Goal: Information Seeking & Learning: Check status

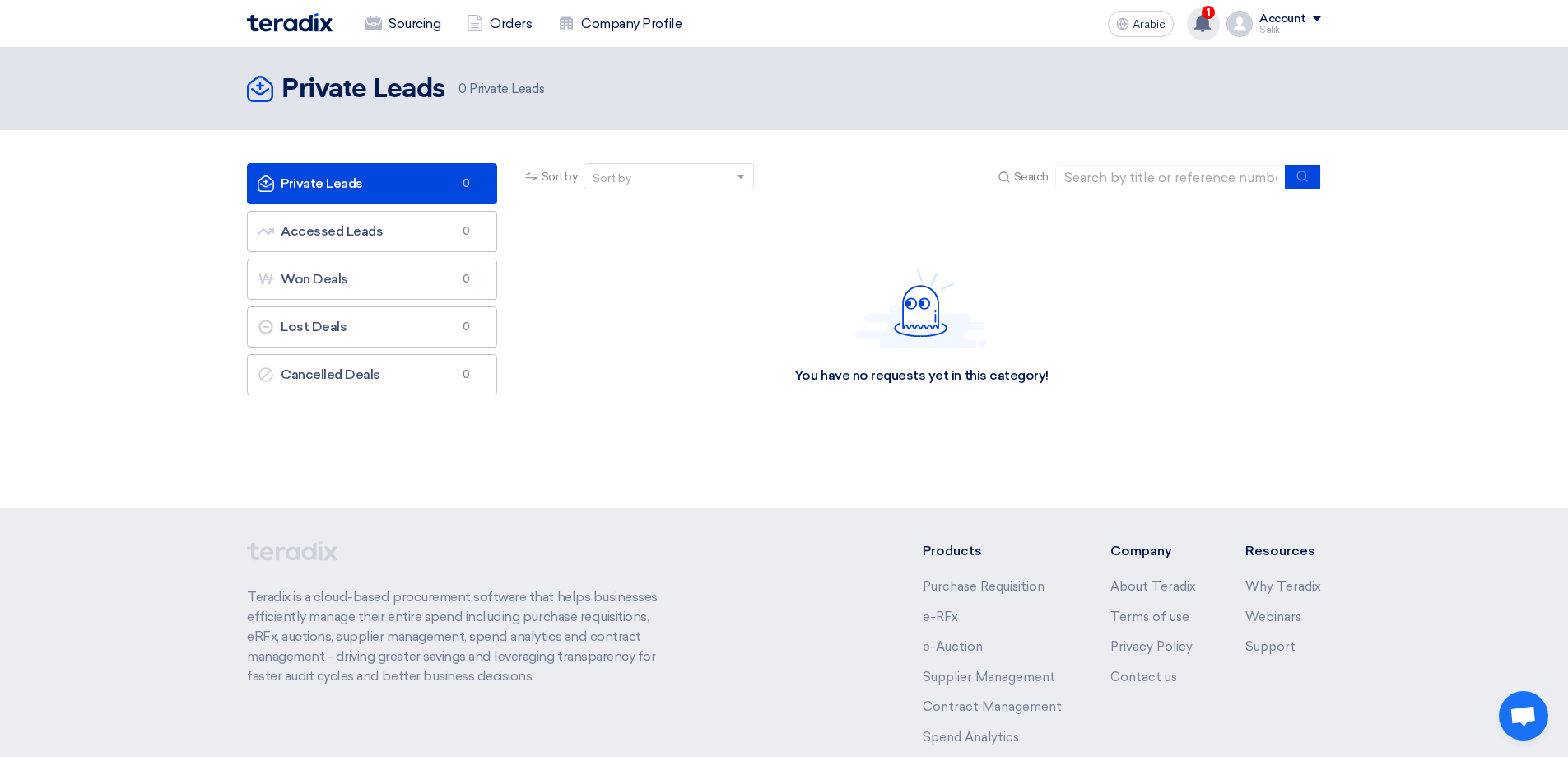
click at [1197, 26] on icon at bounding box center [1202, 23] width 18 height 19
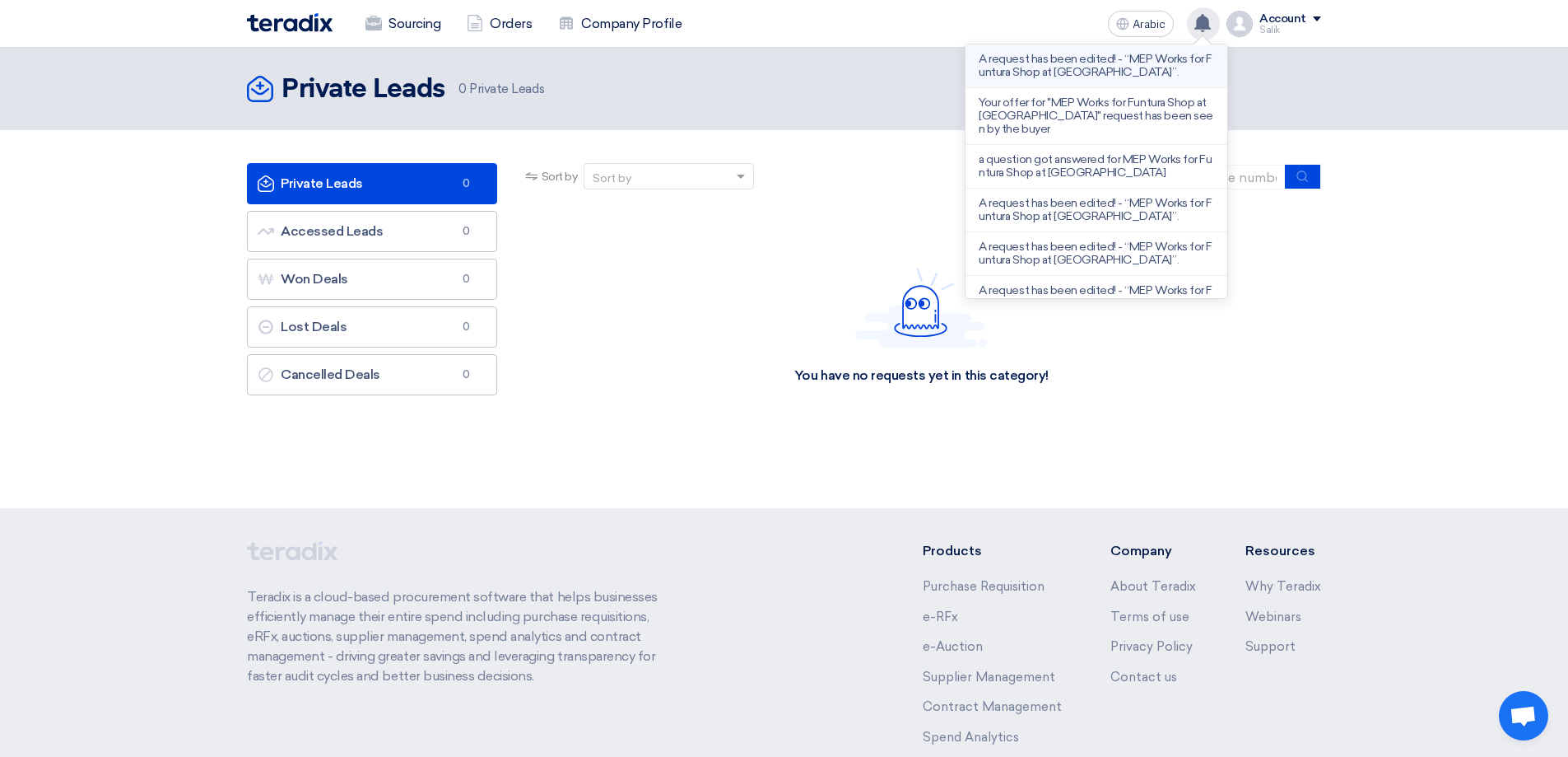
click at [1143, 67] on p "A request has been edited! - “MEP Works for Funtura Shop at [GEOGRAPHIC_DATA]”." at bounding box center [1096, 66] width 235 height 26
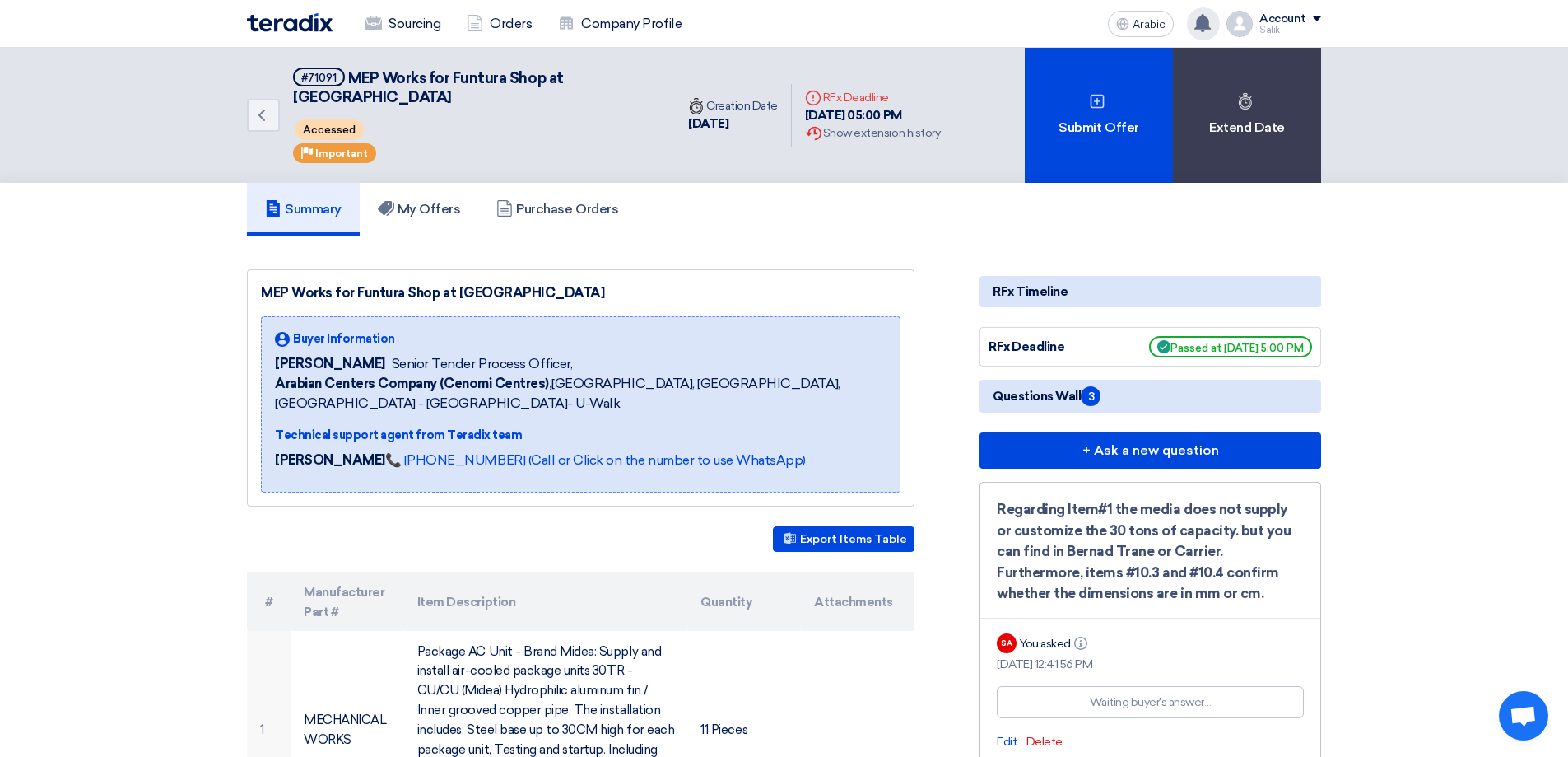
click at [1195, 29] on icon at bounding box center [1202, 23] width 18 height 19
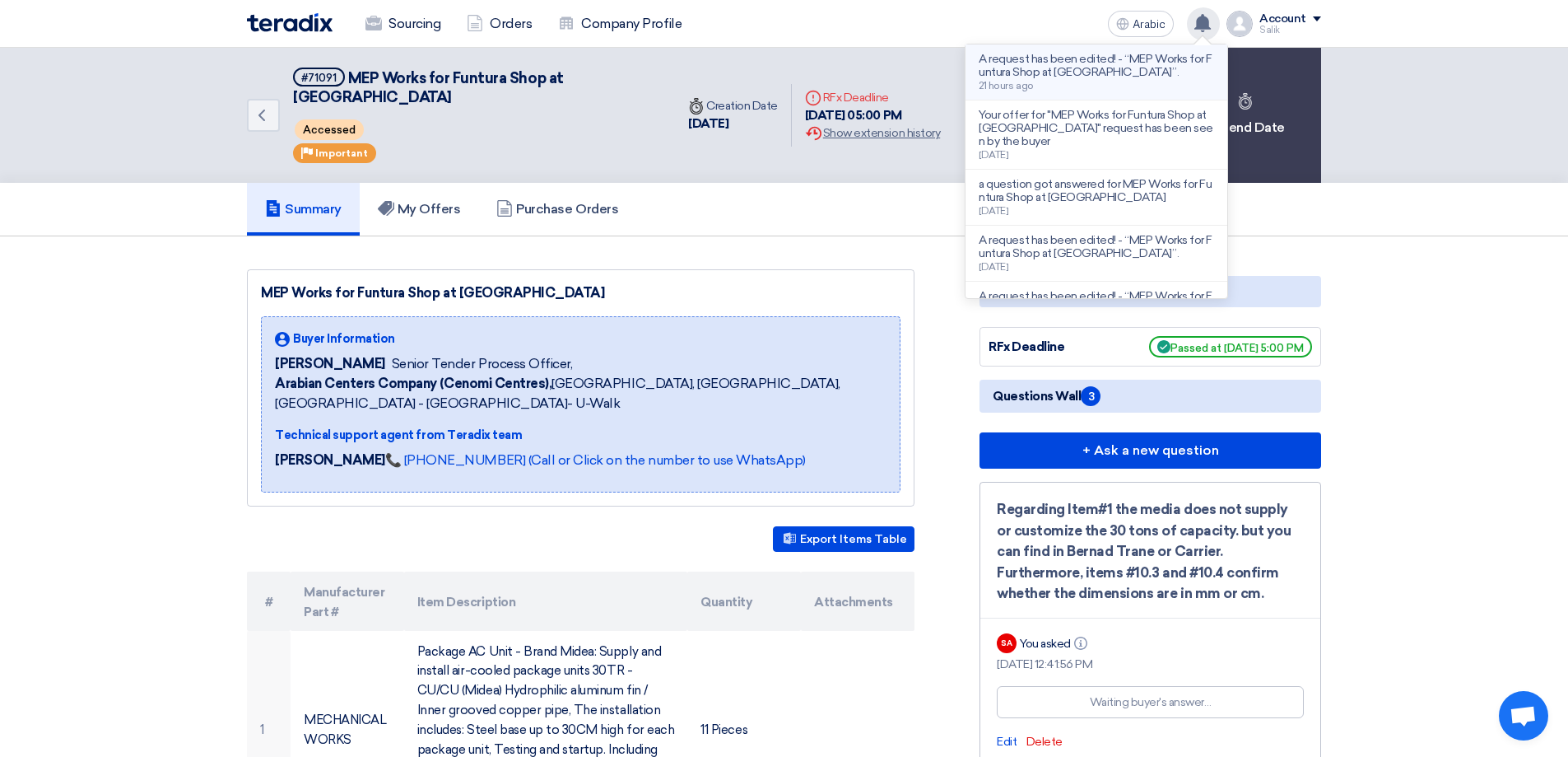
click at [1121, 72] on font "A request has been edited! - “MEP Works for Funtura Shop at [GEOGRAPHIC_DATA]”." at bounding box center [1095, 65] width 233 height 27
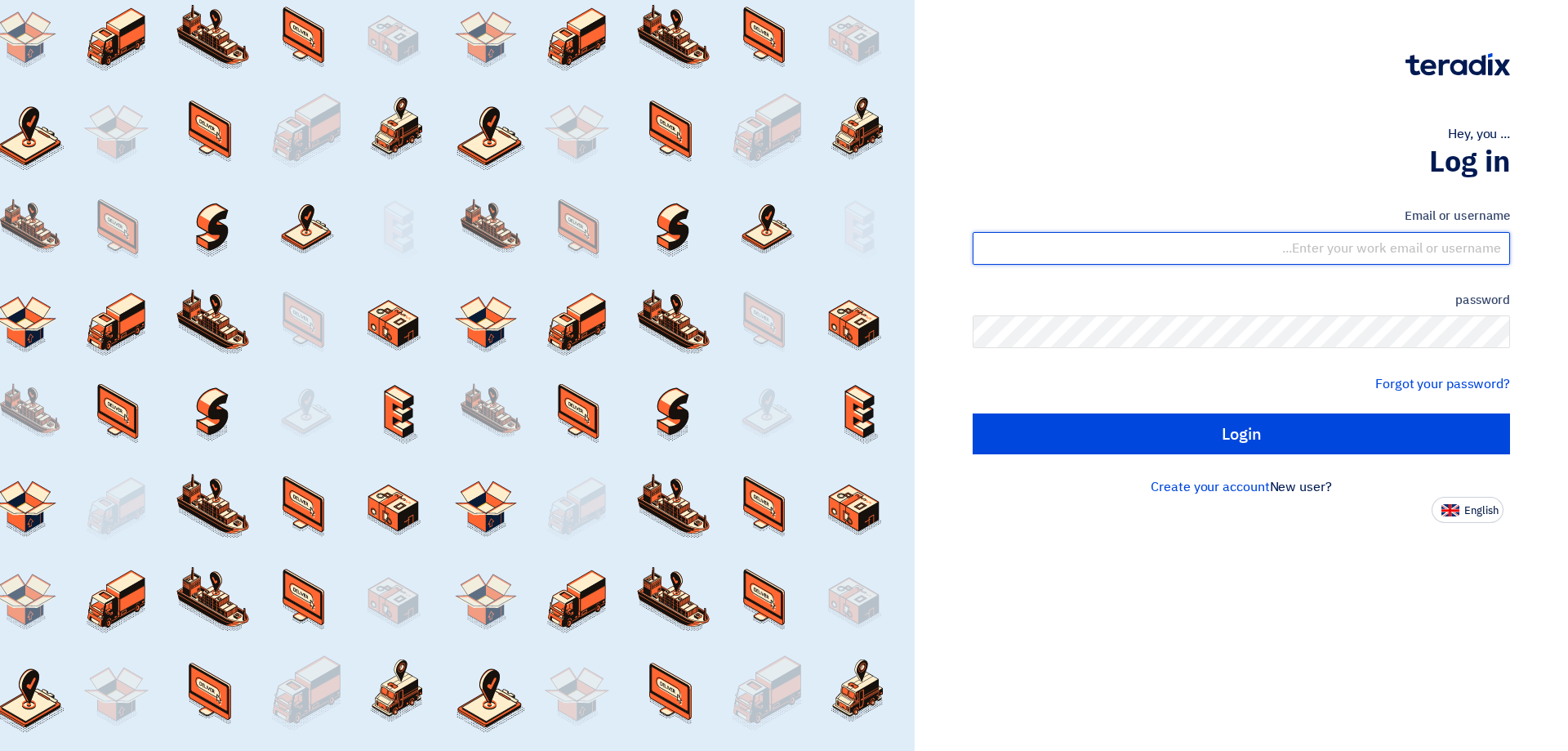
click at [1341, 263] on input "text" at bounding box center [1241, 247] width 538 height 32
click at [1384, 250] on input "Infor@mrcoolarabia.com" at bounding box center [1241, 247] width 538 height 32
type input "Info@mrcoolarabia.com"
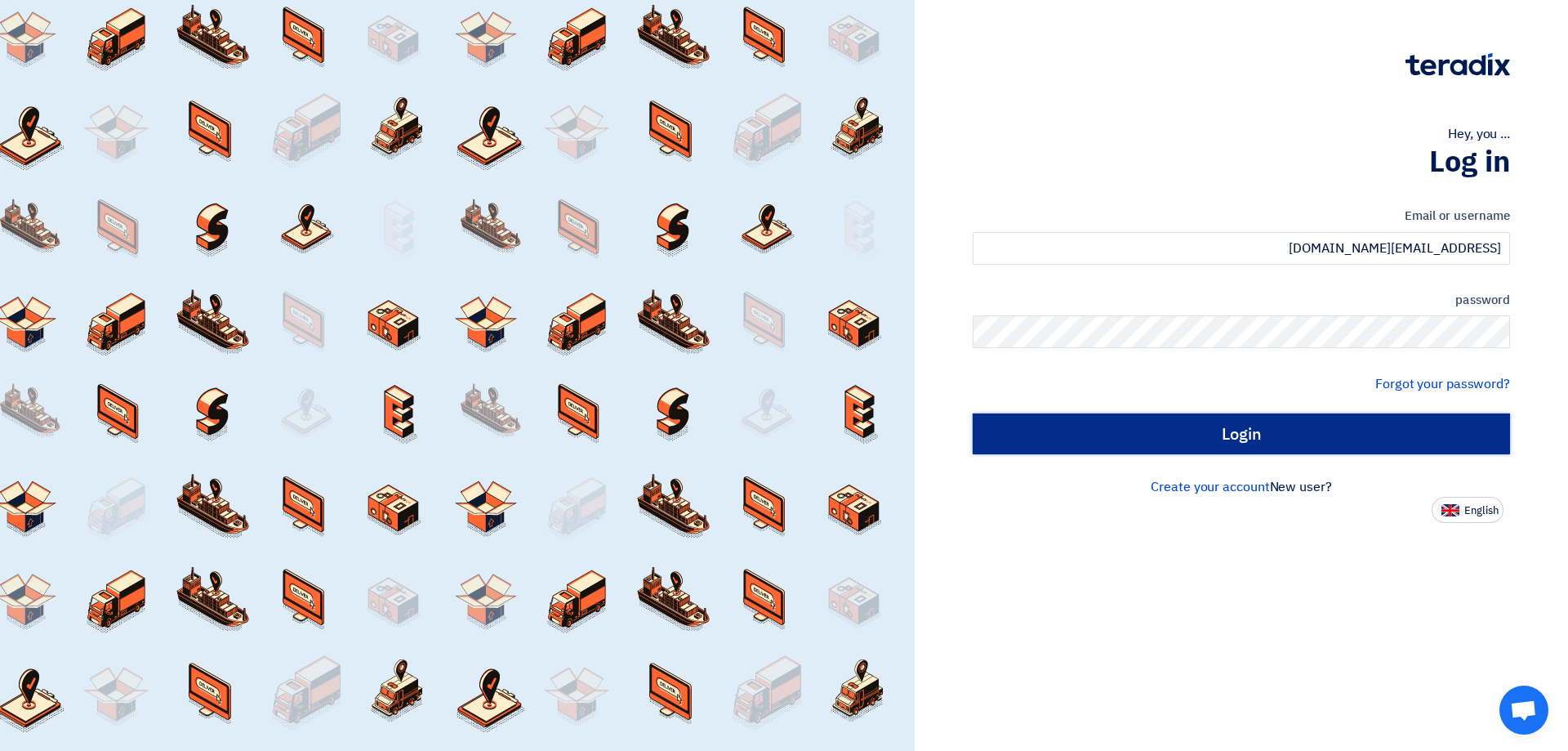
click at [1444, 435] on input "Login" at bounding box center [1241, 434] width 538 height 41
type input "Sign in"
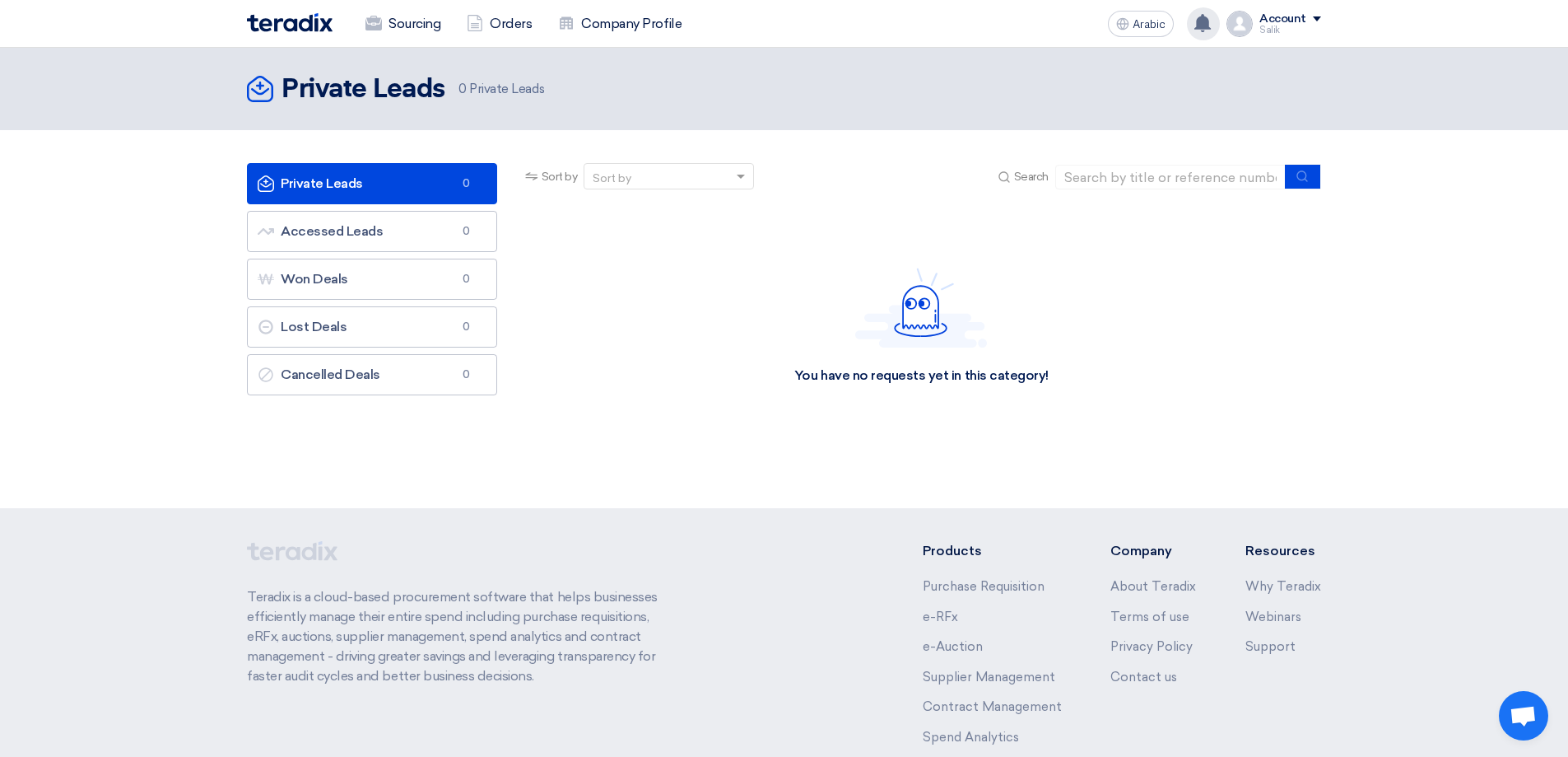
click at [1209, 33] on div "A request has been edited! - "MEP Works for Funtura Shop at Al-Ahsa Mall". 21 h…" at bounding box center [1202, 23] width 33 height 33
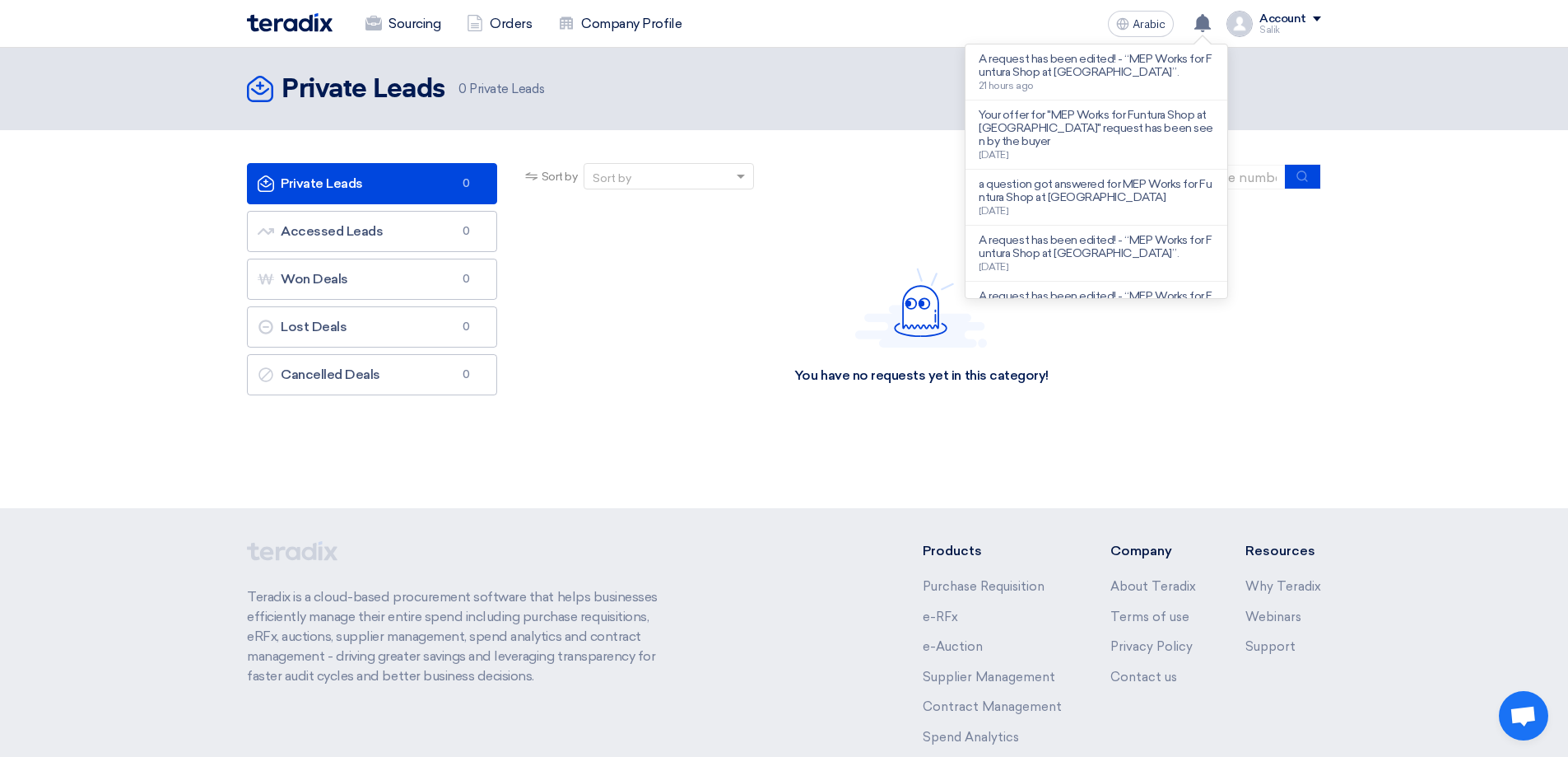
click at [1106, 66] on font "A request has been edited! - “MEP Works for Funtura Shop at [GEOGRAPHIC_DATA]”." at bounding box center [1095, 65] width 233 height 27
